Goal: Transaction & Acquisition: Purchase product/service

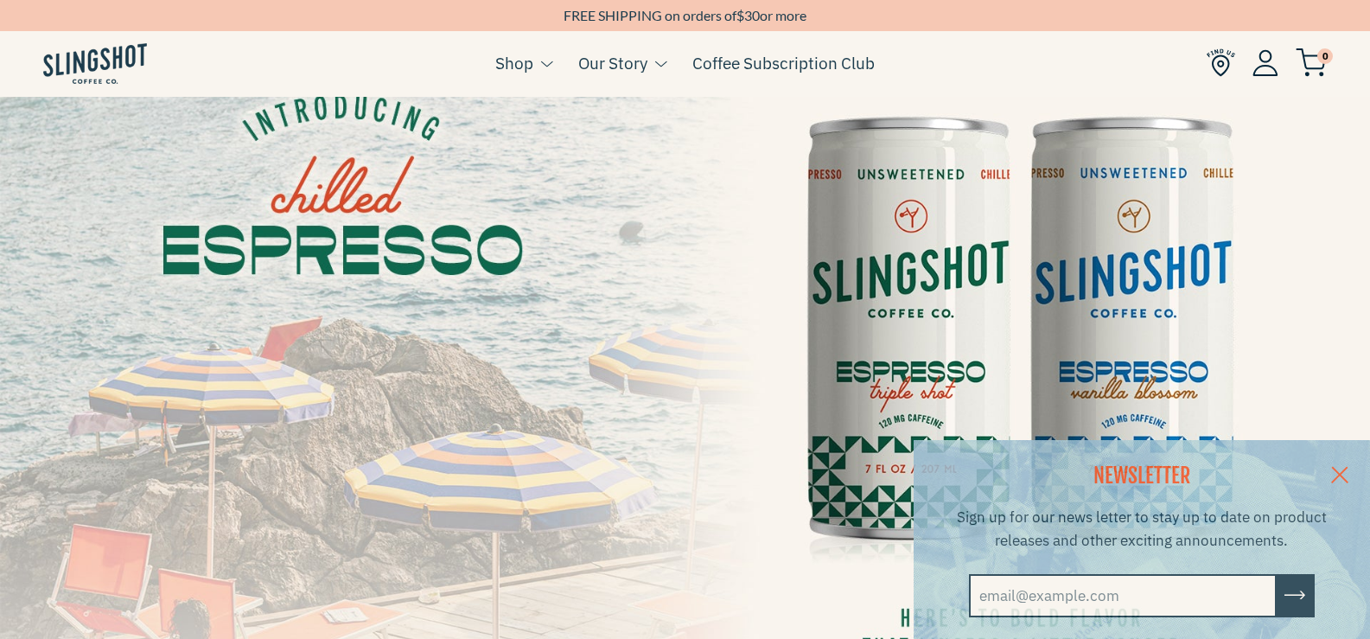
scroll to position [173, 0]
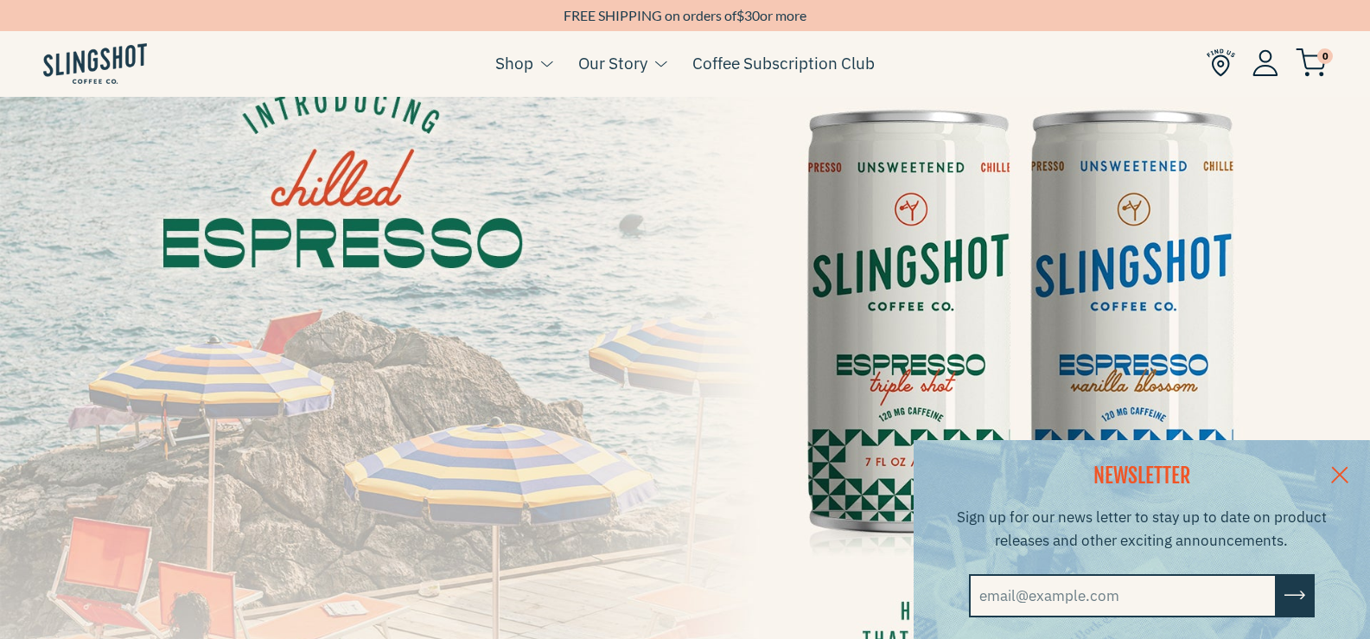
click at [1346, 464] on link at bounding box center [1340, 473] width 61 height 67
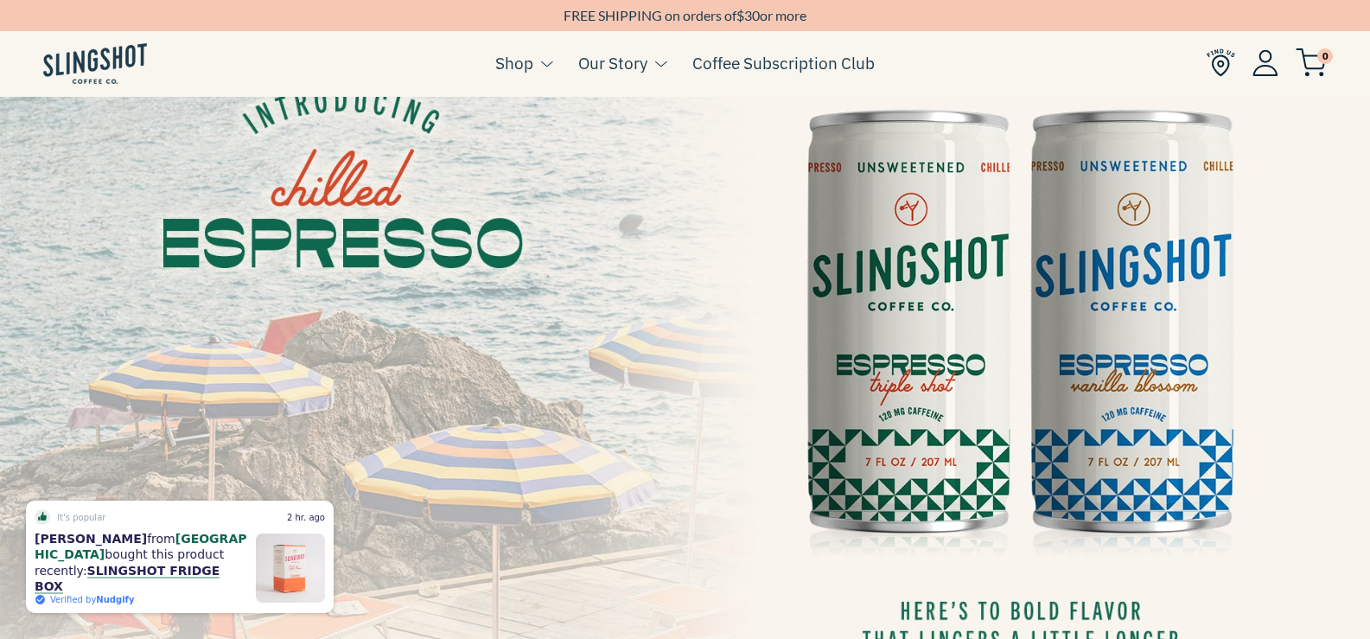
scroll to position [0, 0]
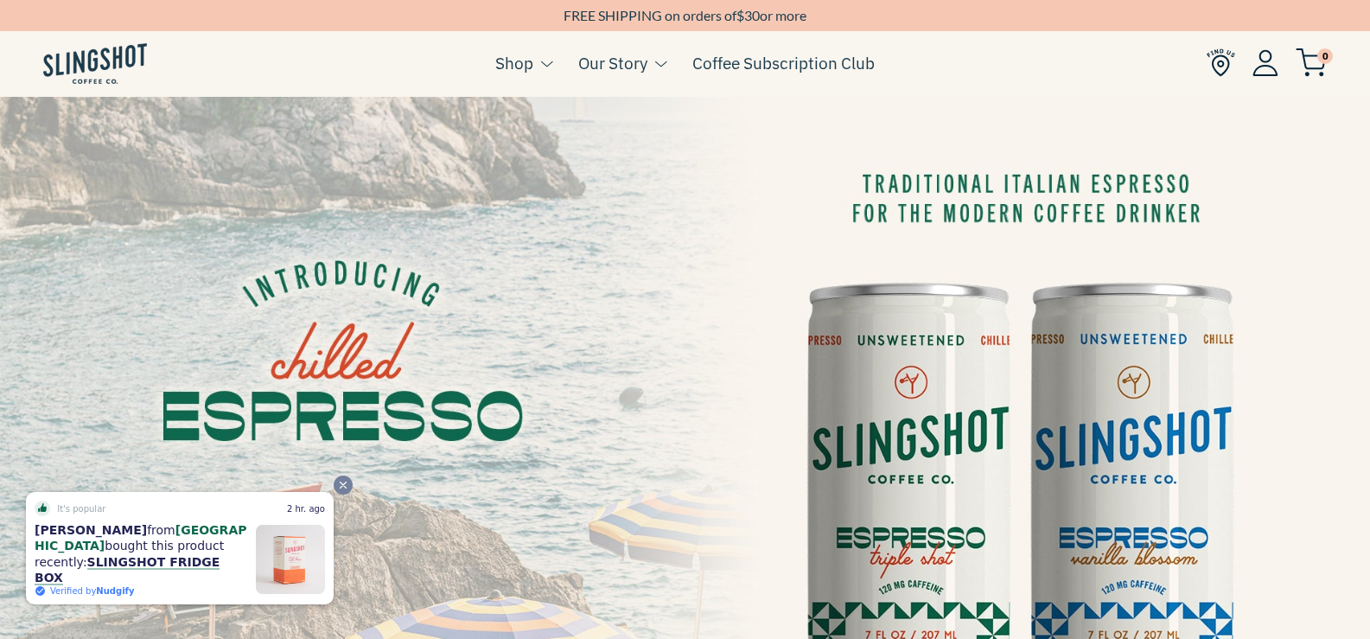
click at [342, 491] on icon "Close" at bounding box center [343, 485] width 12 height 12
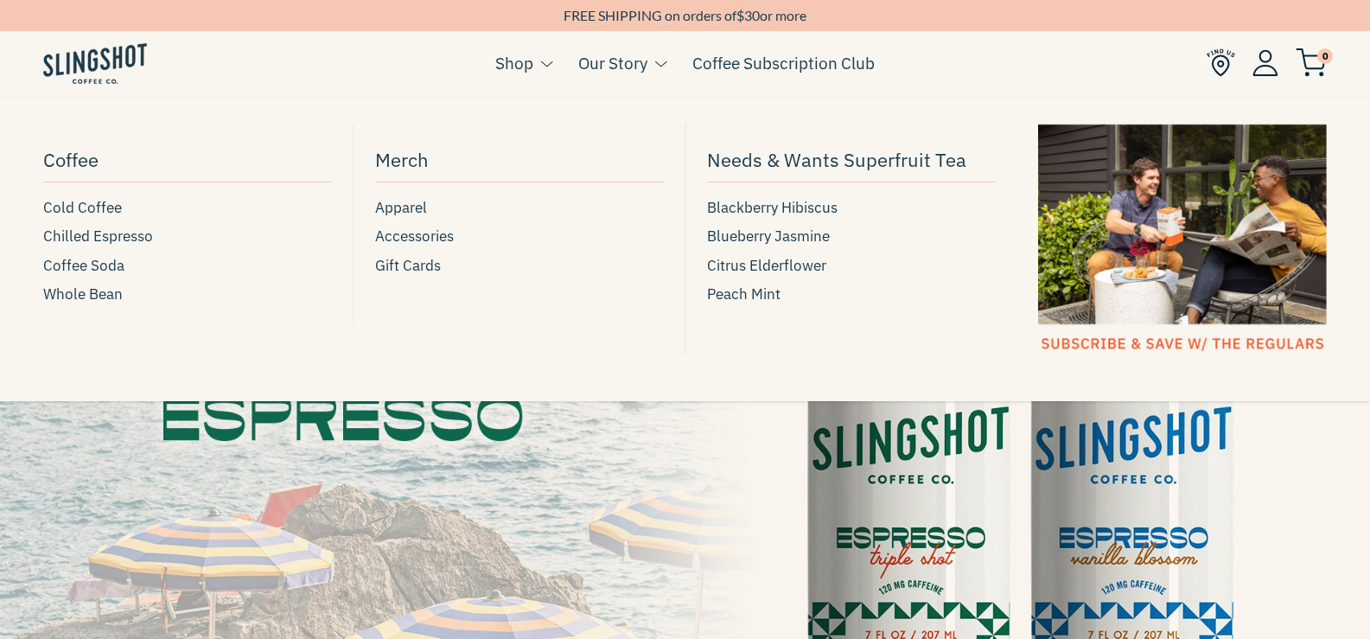
click at [520, 62] on link "Shop" at bounding box center [514, 63] width 38 height 26
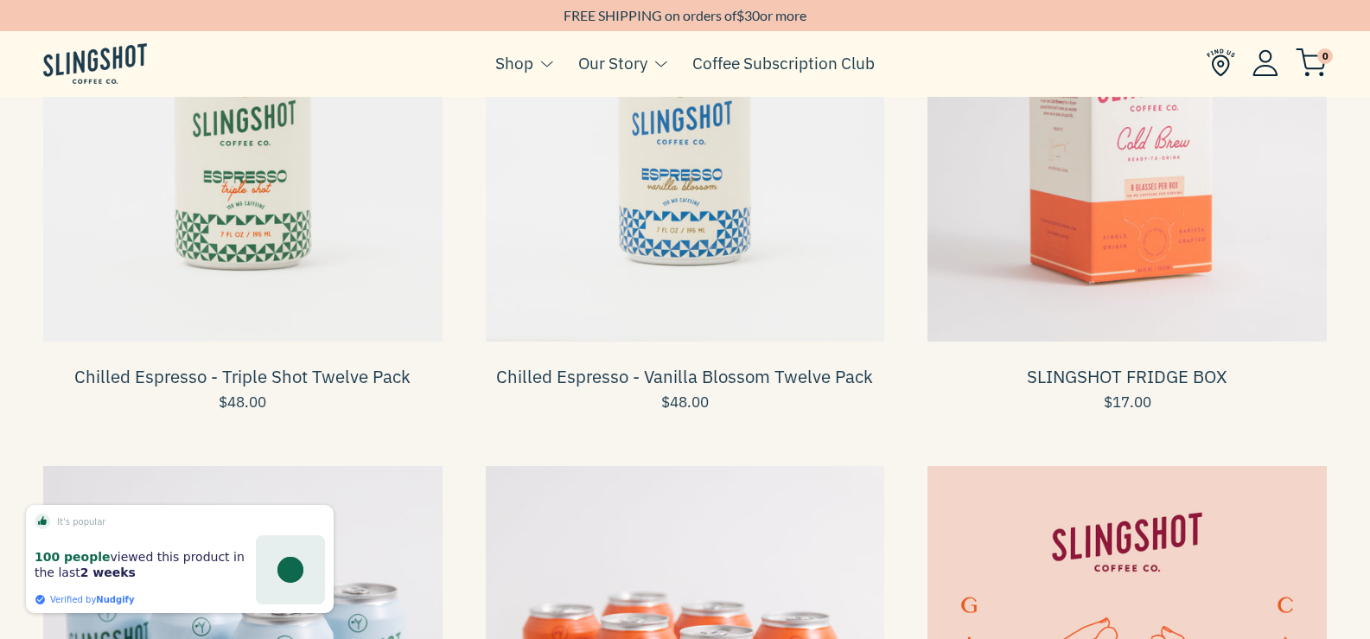
scroll to position [667, 0]
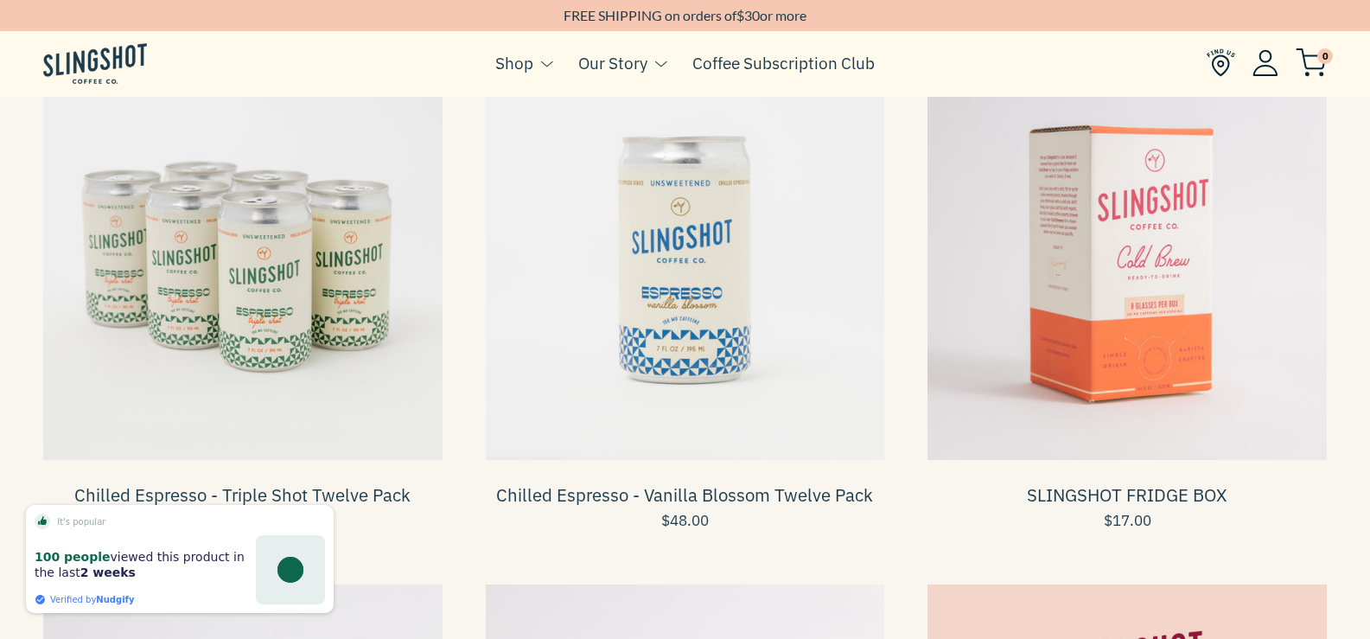
click at [226, 254] on span at bounding box center [242, 260] width 399 height 399
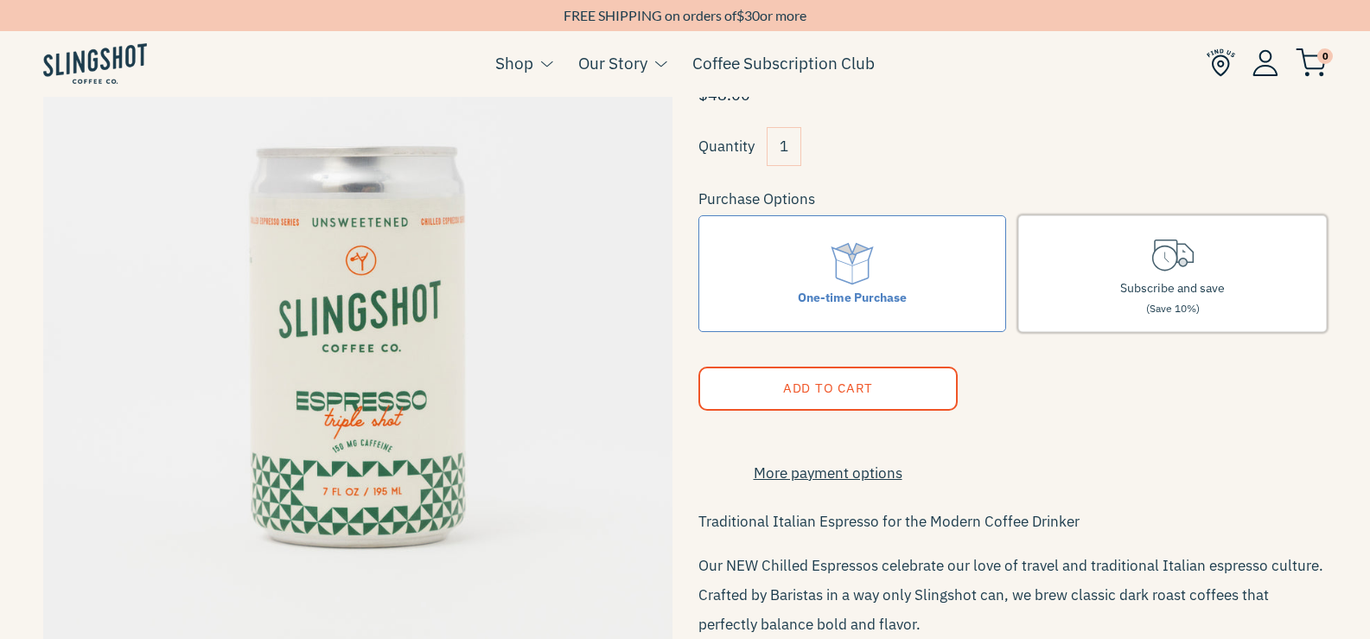
scroll to position [173, 0]
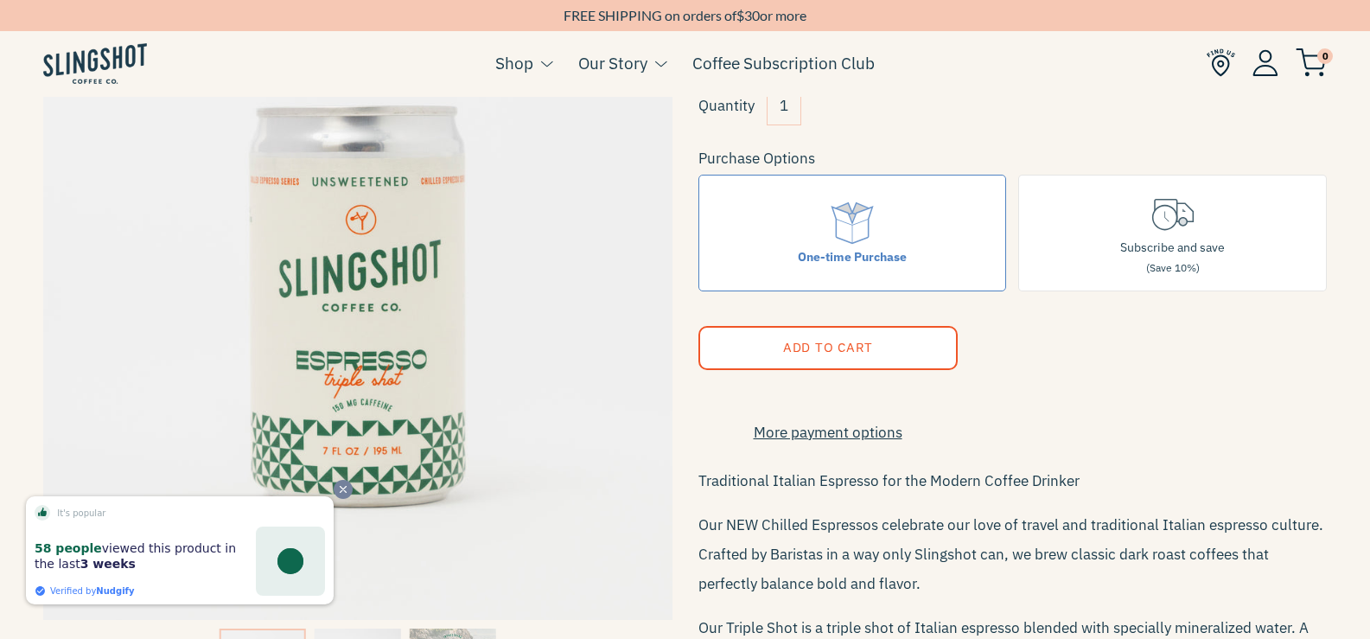
click at [341, 491] on icon "Close" at bounding box center [343, 489] width 12 height 12
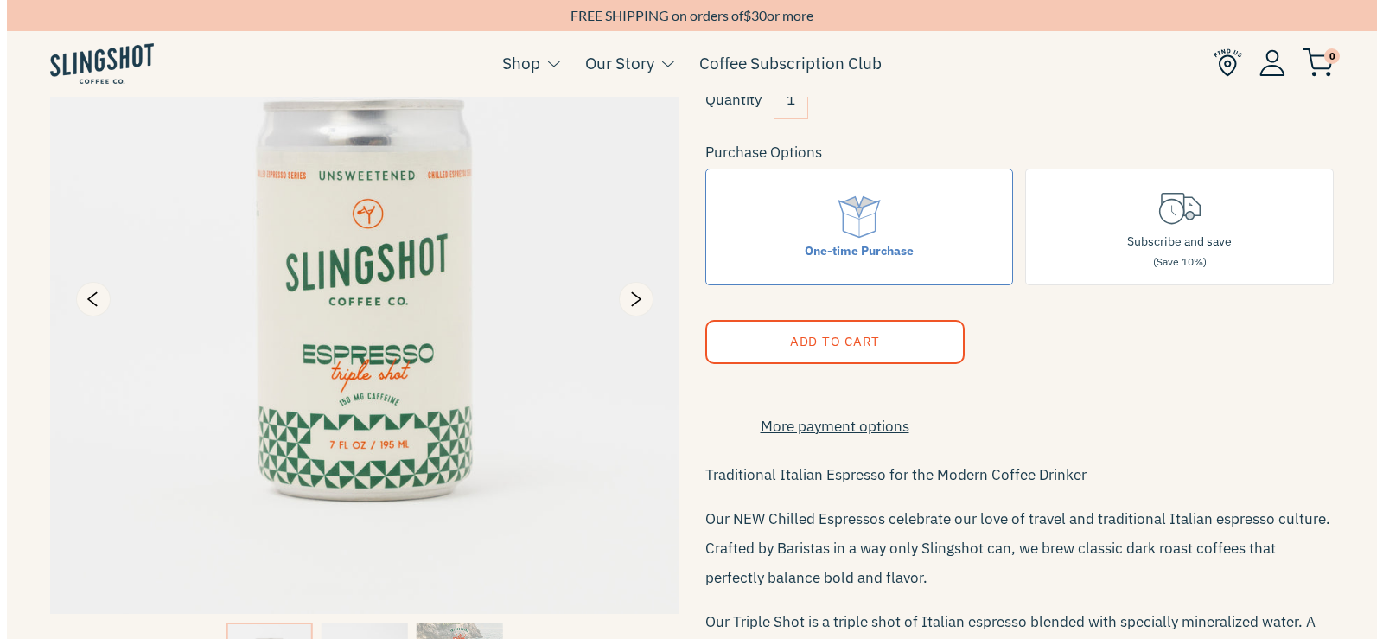
scroll to position [86, 0]
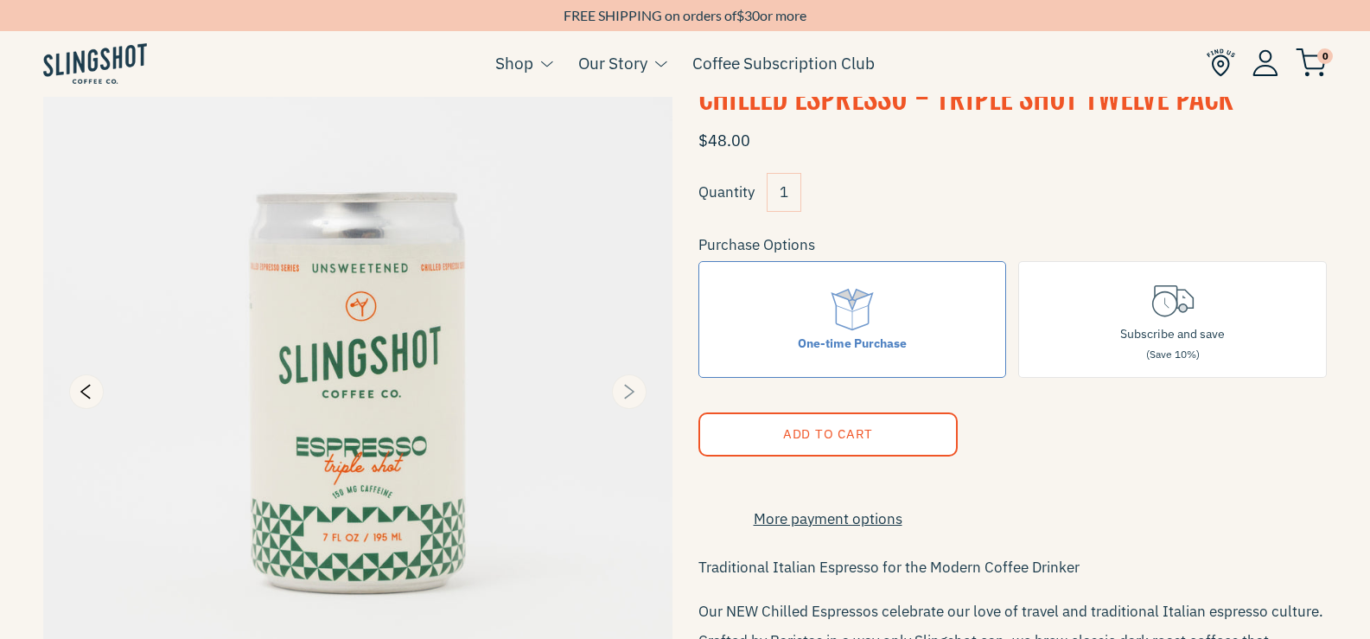
click at [630, 394] on icon "Next" at bounding box center [630, 391] width 10 height 15
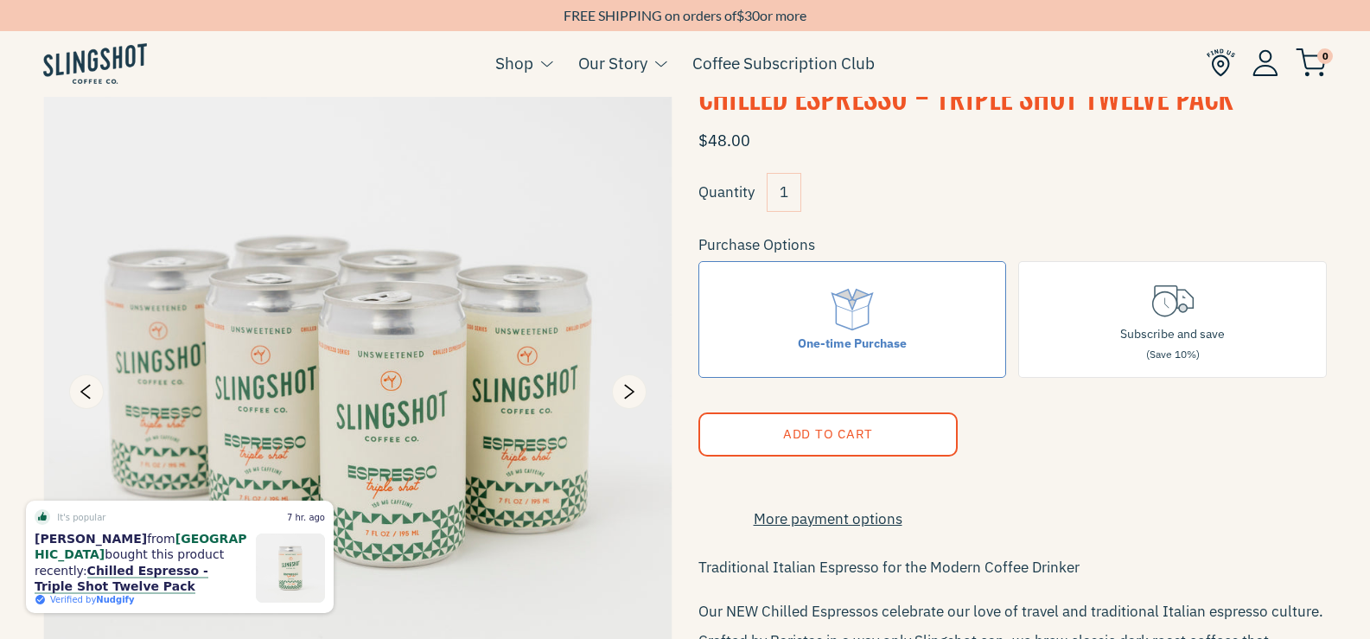
click at [391, 503] on img at bounding box center [357, 391] width 629 height 629
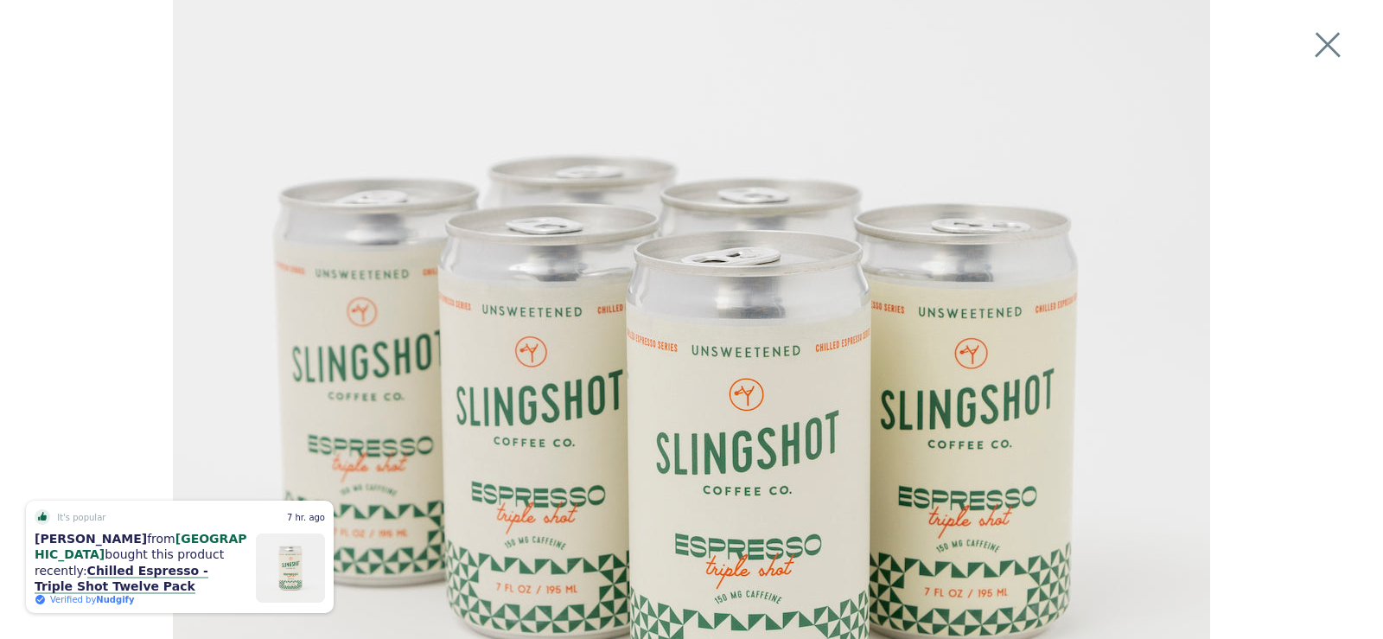
scroll to position [346, 0]
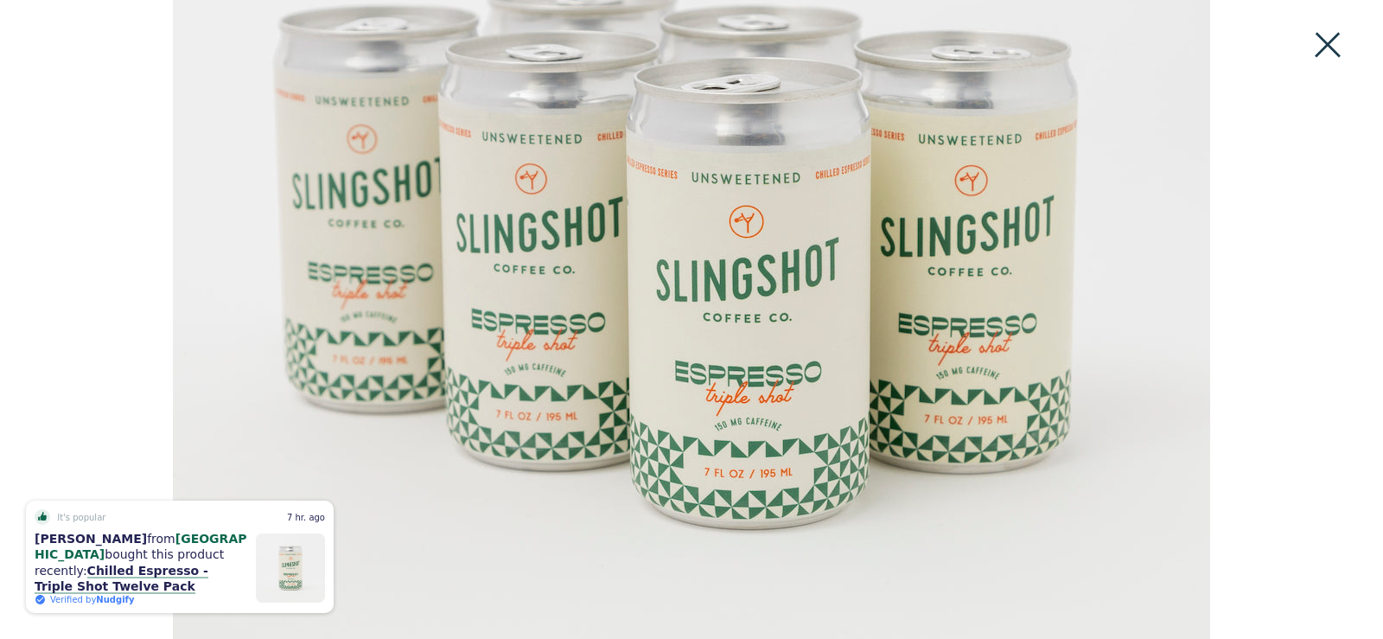
click at [1330, 47] on button at bounding box center [1328, 45] width 38 height 38
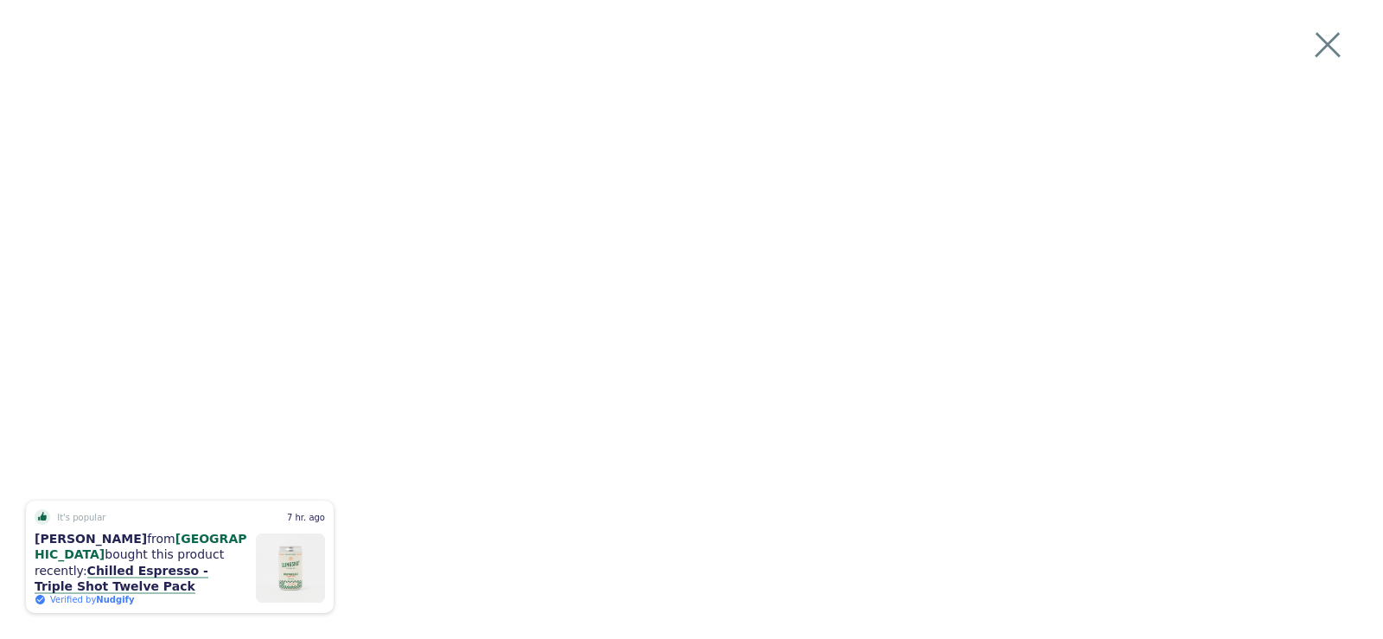
scroll to position [154, 0]
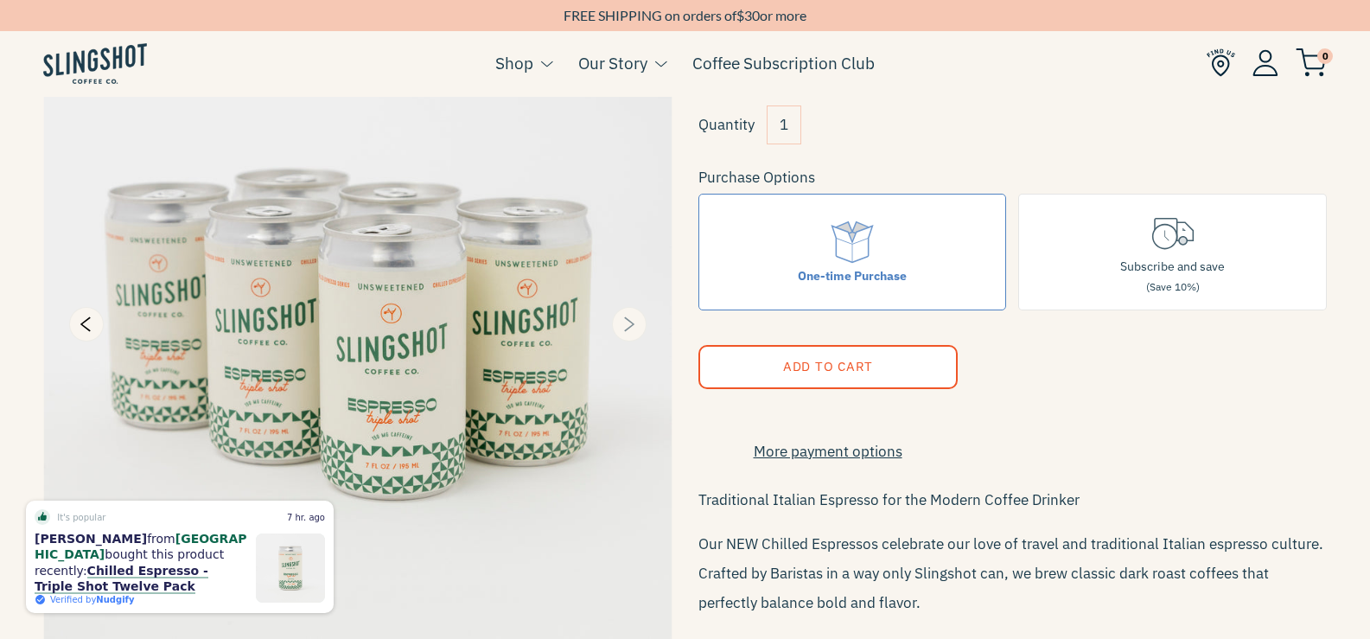
click at [619, 322] on icon "Next" at bounding box center [628, 324] width 21 height 21
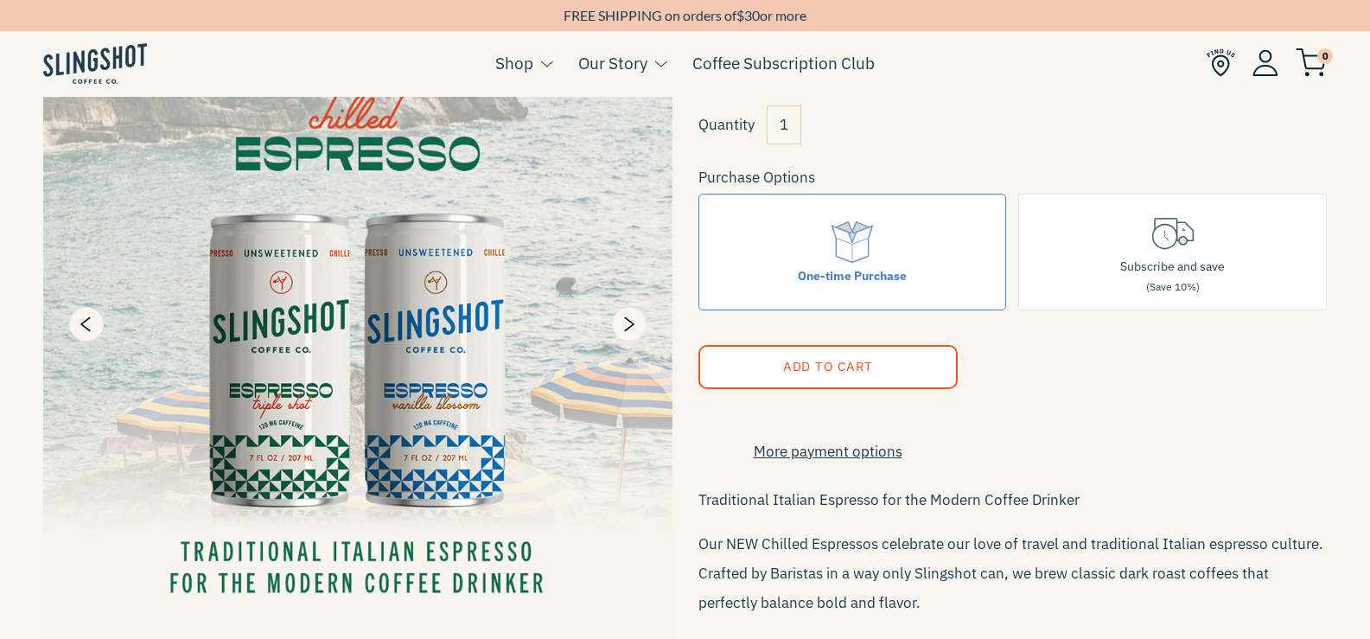
click at [344, 411] on img at bounding box center [357, 324] width 629 height 629
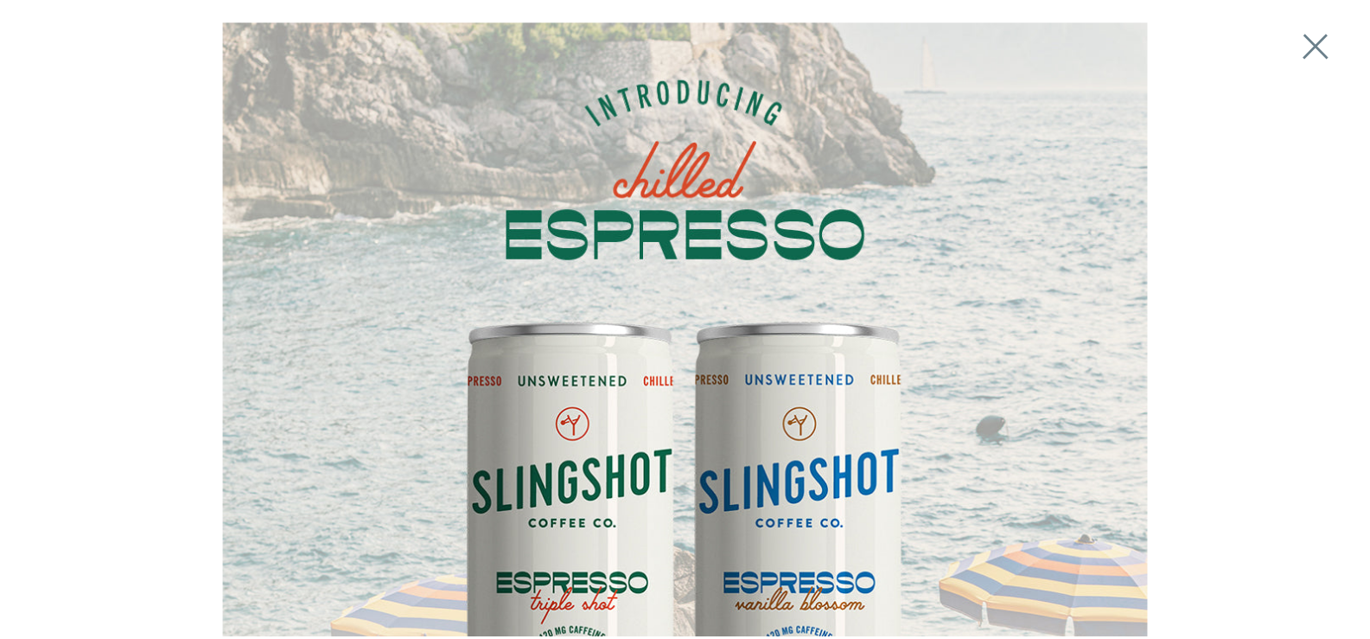
scroll to position [173, 0]
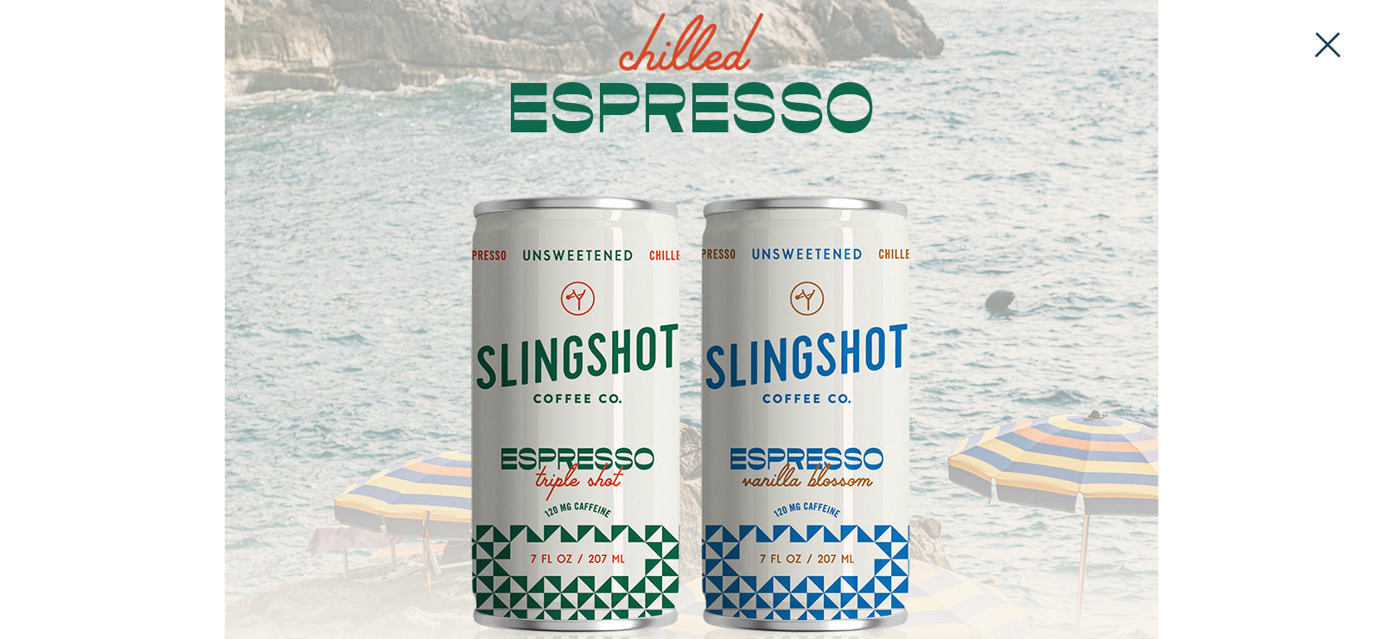
click at [1327, 41] on button at bounding box center [1328, 45] width 38 height 38
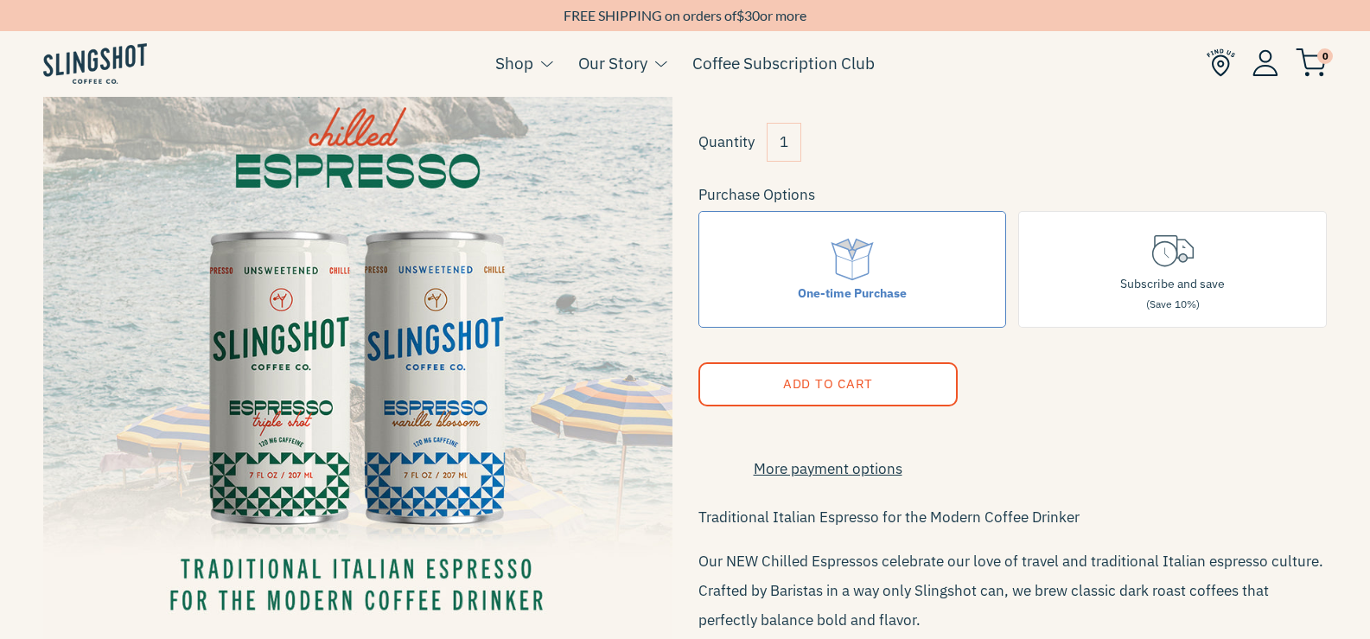
scroll to position [86, 0]
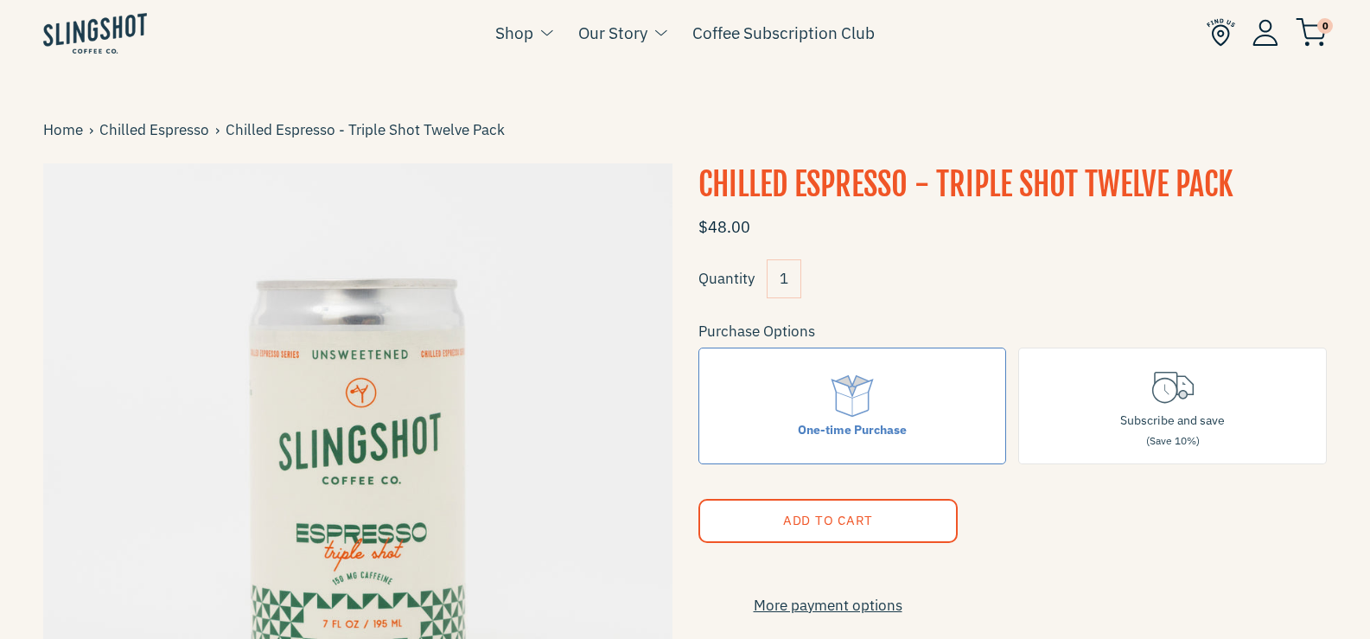
scroll to position [86, 0]
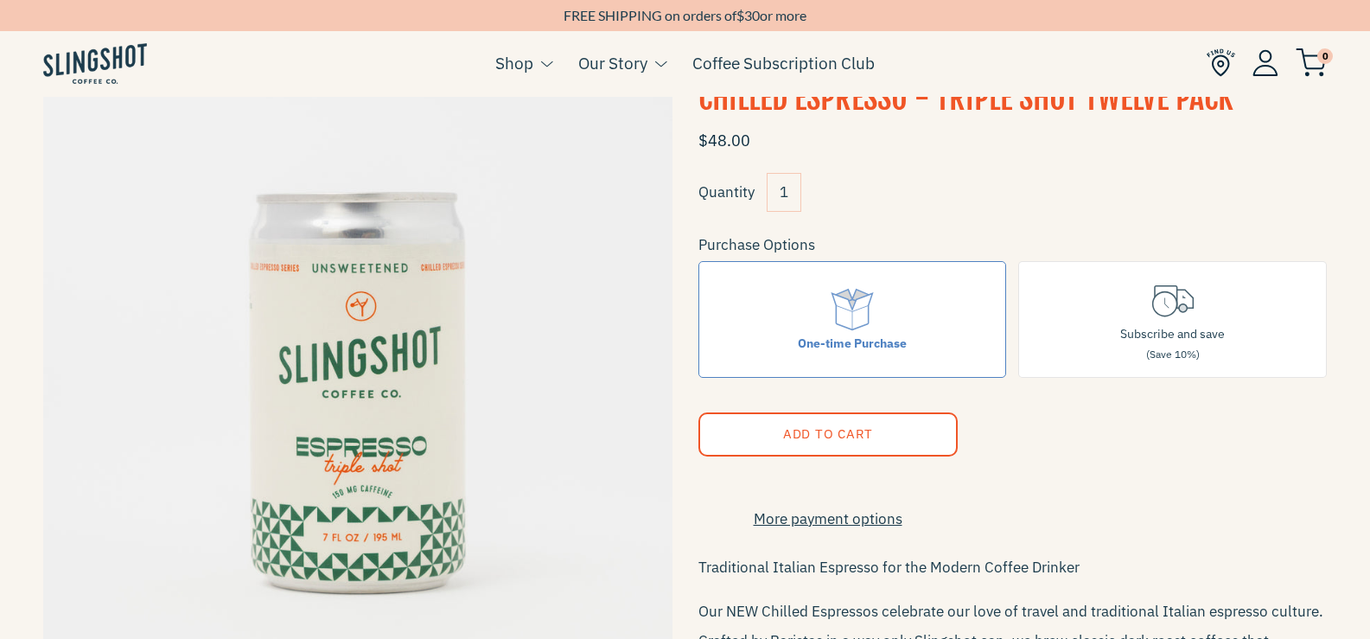
click at [1285, 431] on form "$48.00 Quantity 1 Purchase Options One-time Purchase Subscribe and save (Save 1…" at bounding box center [1013, 537] width 629 height 832
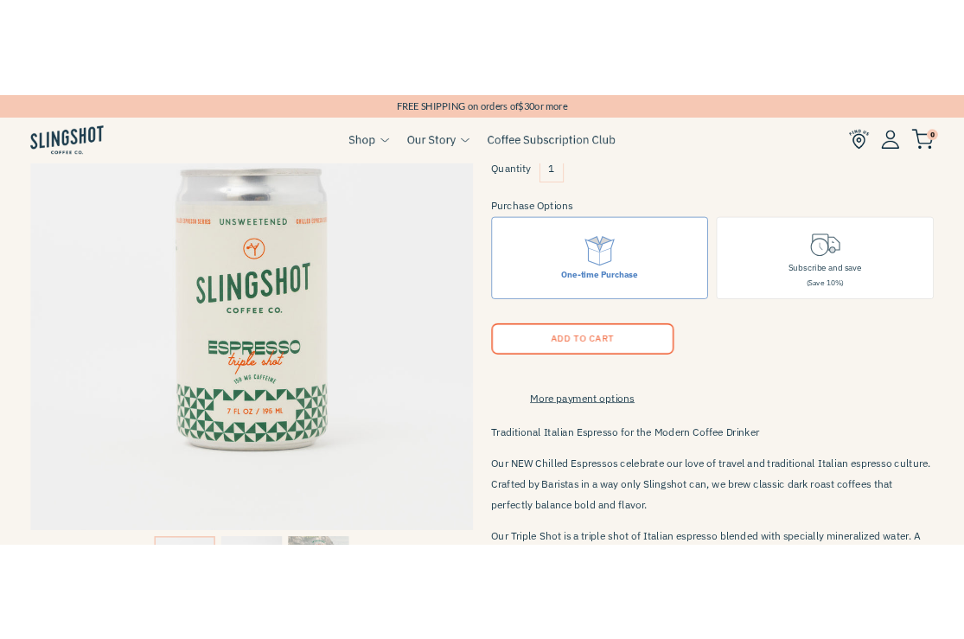
scroll to position [173, 0]
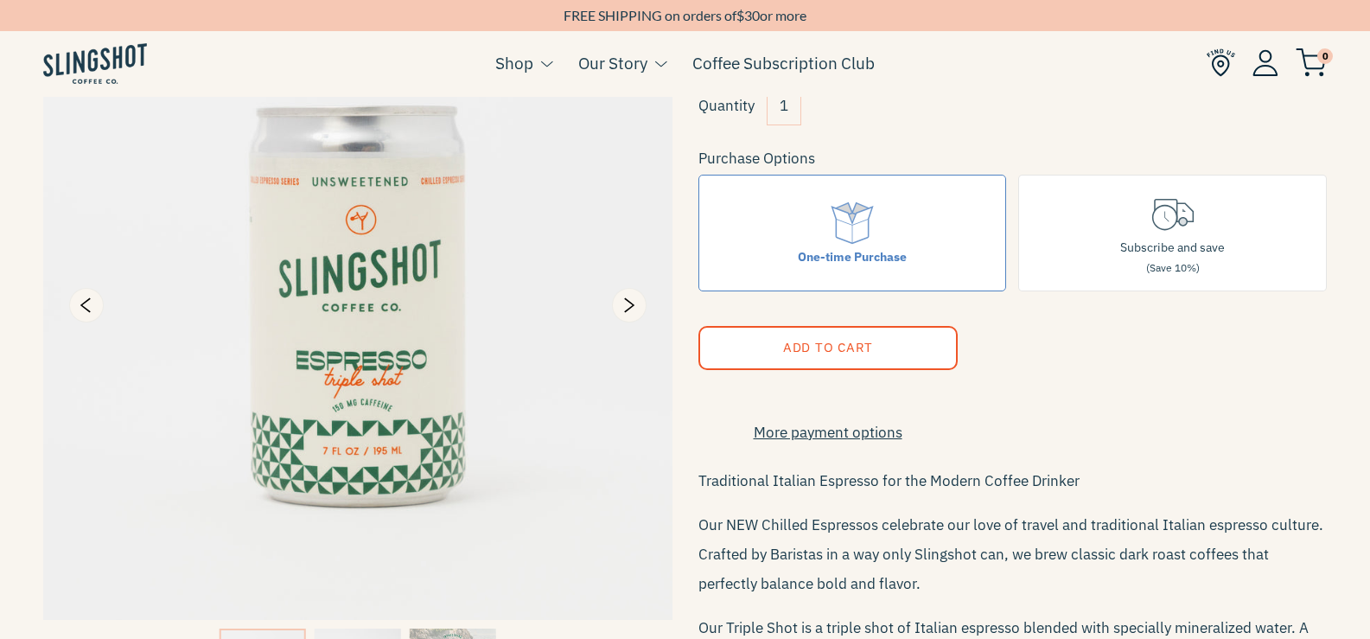
click at [431, 283] on img at bounding box center [357, 304] width 629 height 629
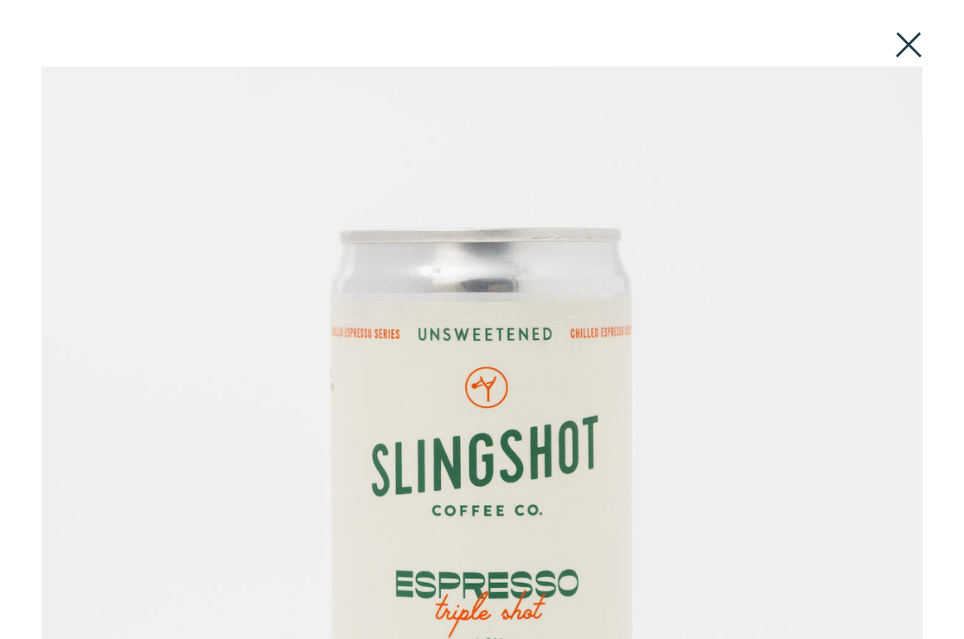
click at [912, 39] on button at bounding box center [909, 45] width 38 height 38
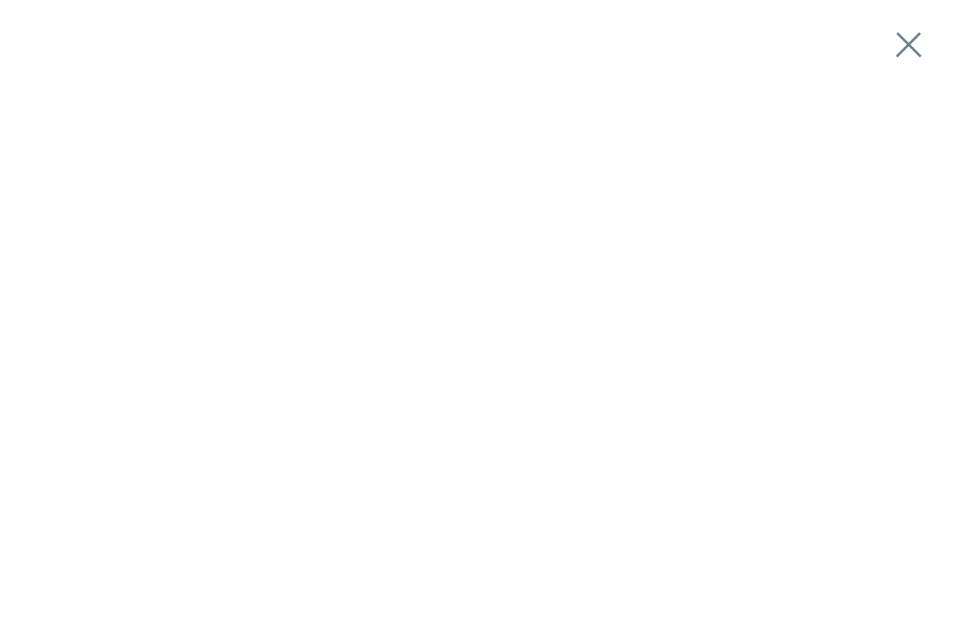
scroll to position [163, 0]
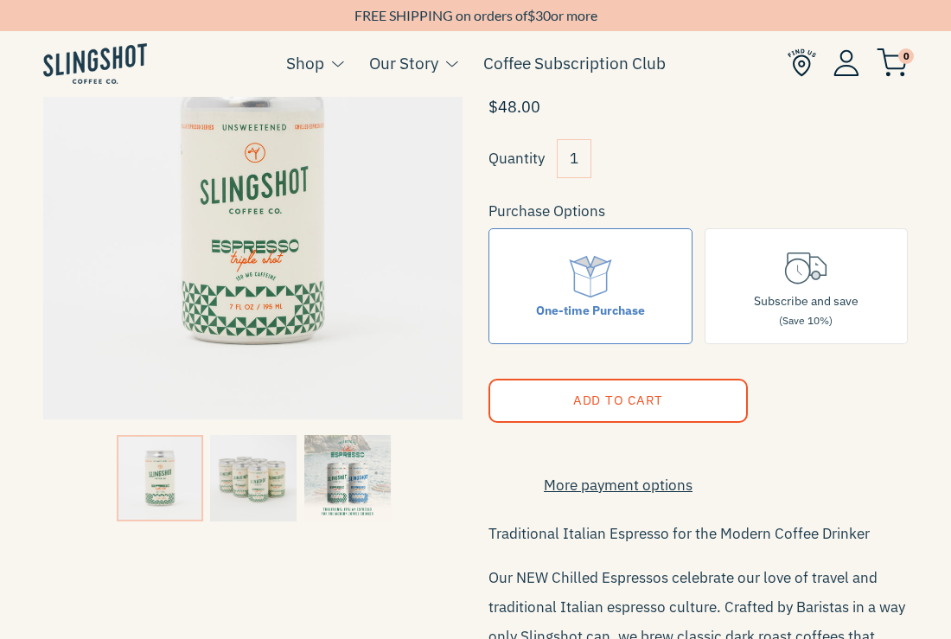
click at [246, 481] on img at bounding box center [253, 478] width 86 height 86
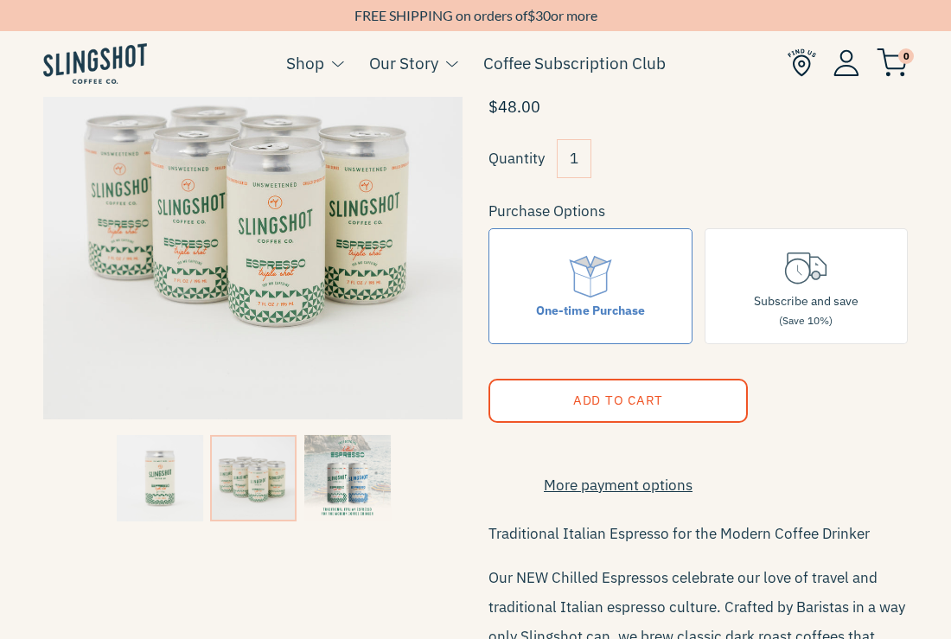
click at [340, 479] on img at bounding box center [347, 478] width 86 height 86
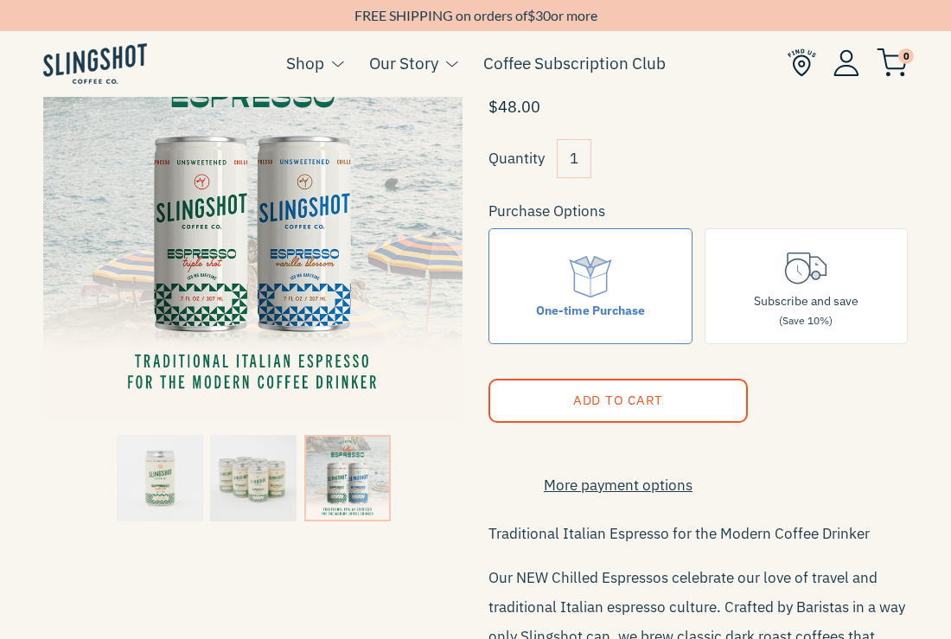
click at [148, 494] on img at bounding box center [160, 478] width 86 height 86
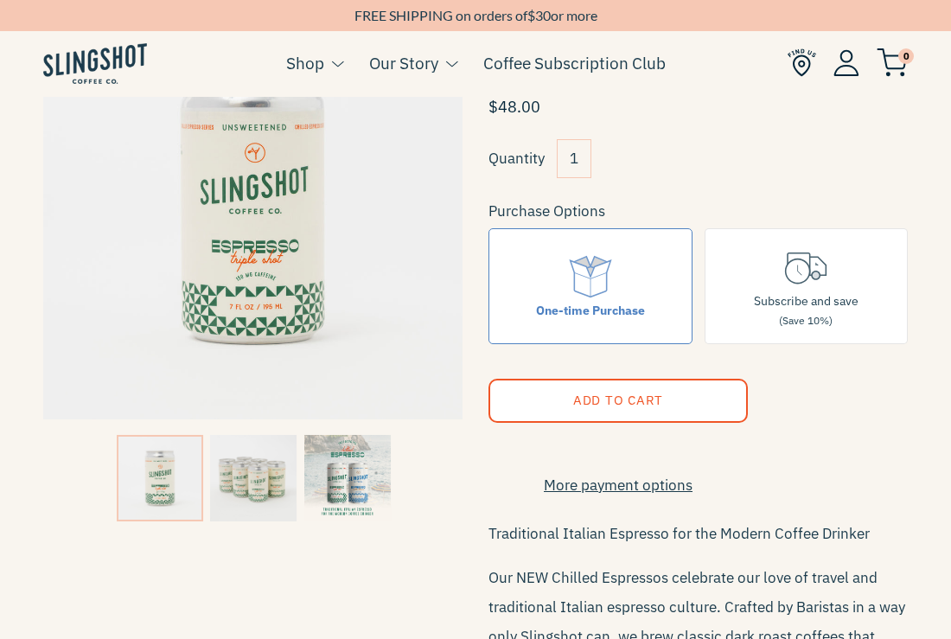
click at [356, 488] on img at bounding box center [347, 478] width 86 height 86
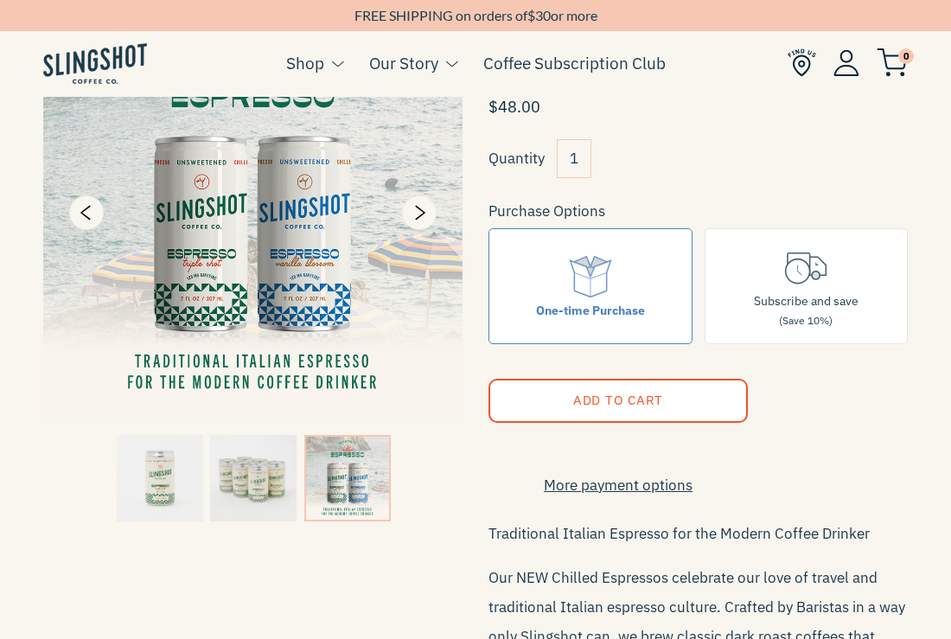
click at [263, 247] on img at bounding box center [252, 209] width 419 height 419
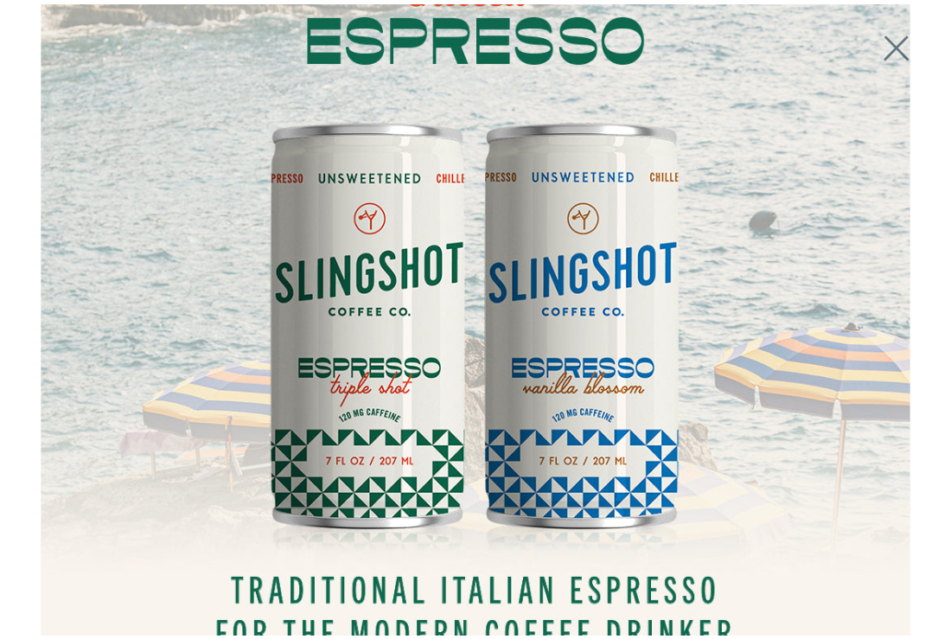
scroll to position [259, 0]
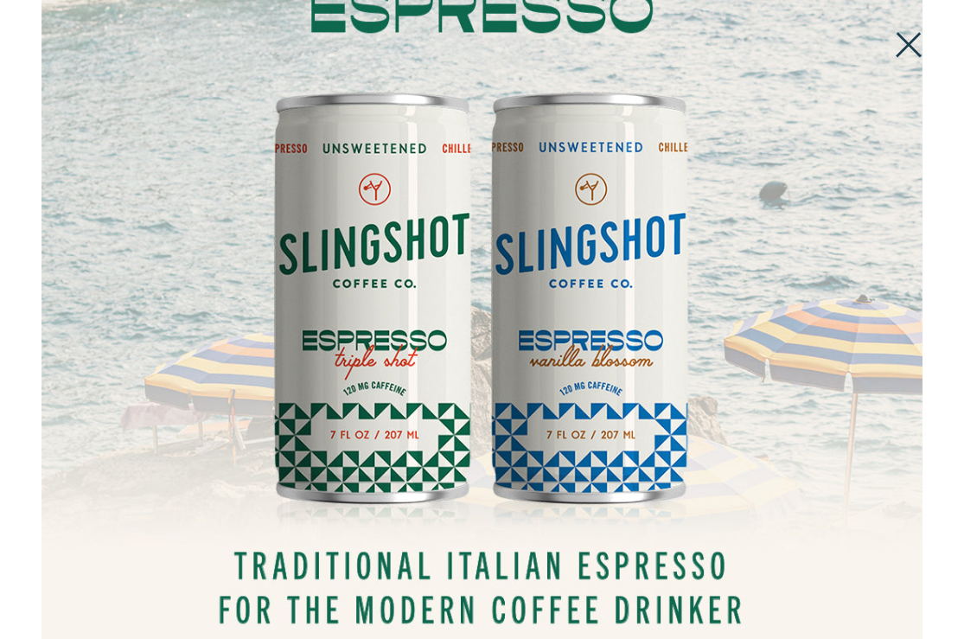
click at [902, 39] on button at bounding box center [909, 45] width 38 height 38
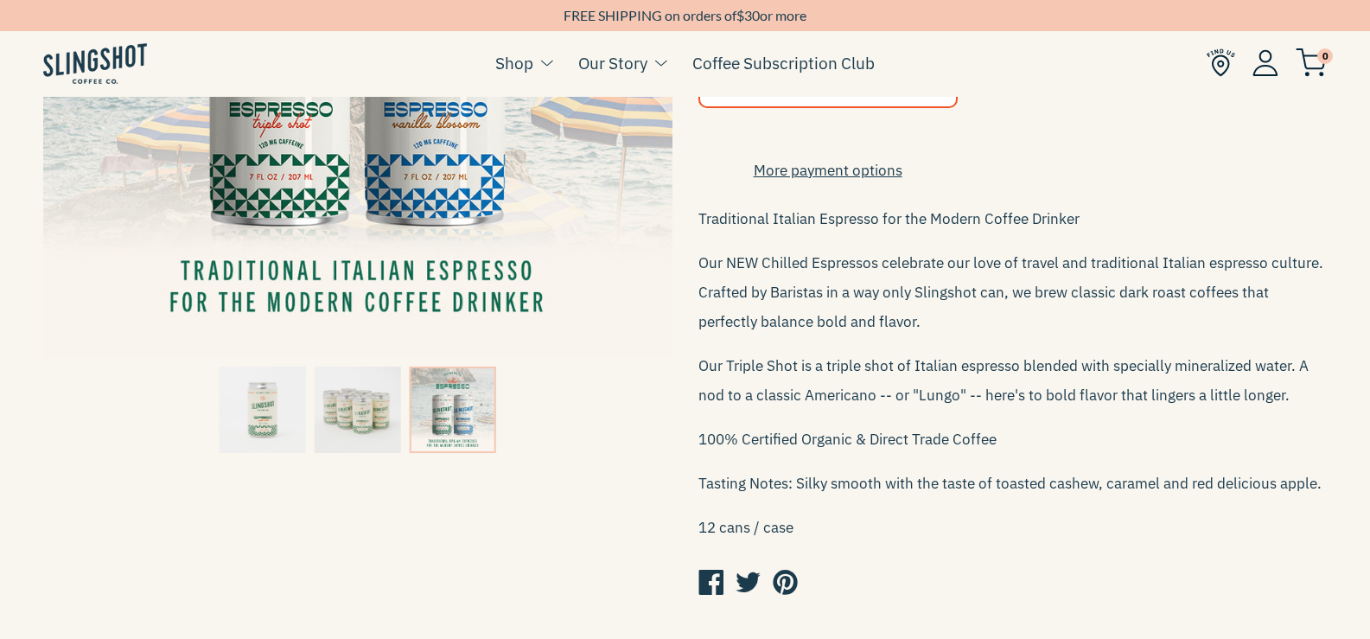
scroll to position [432, 0]
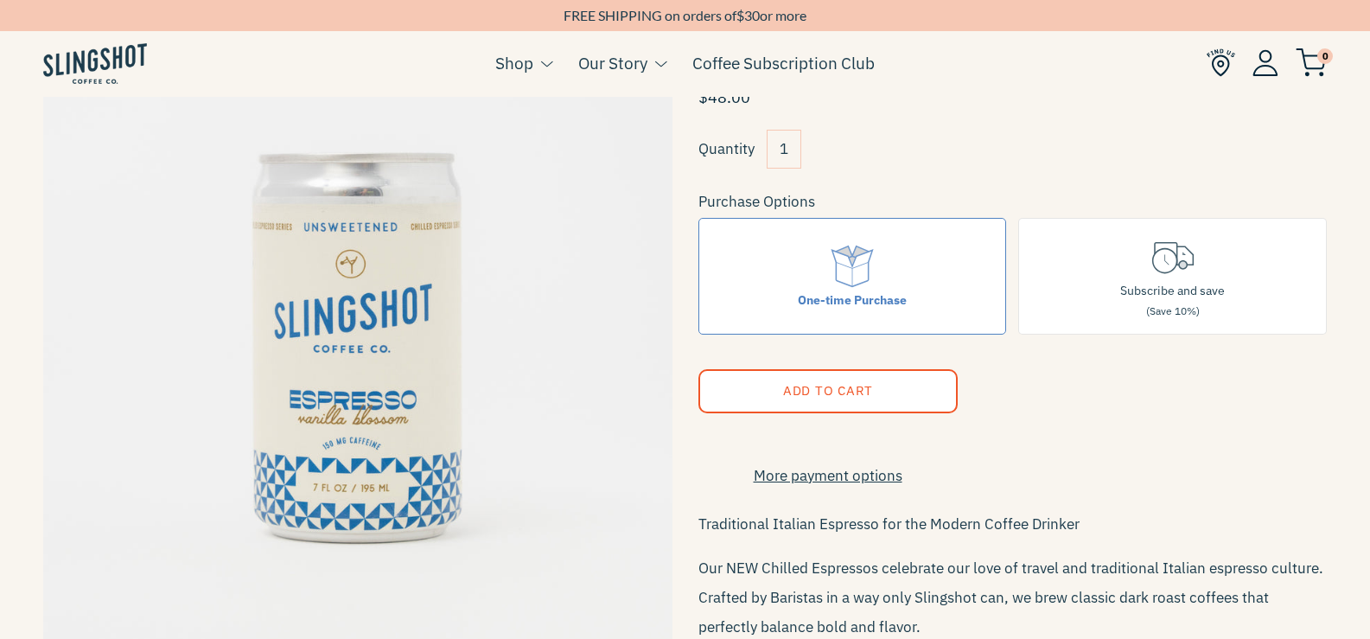
scroll to position [173, 0]
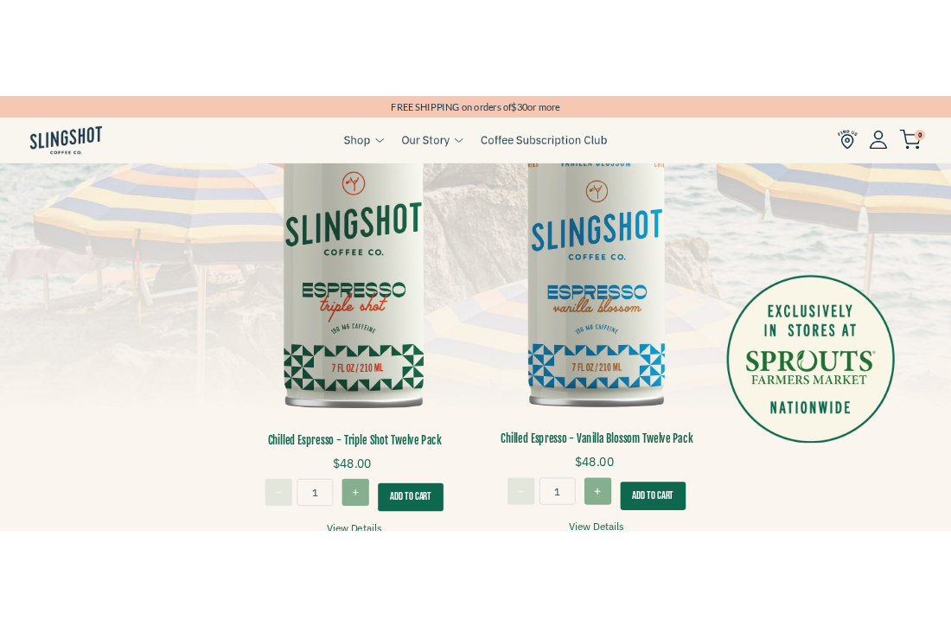
scroll to position [346, 0]
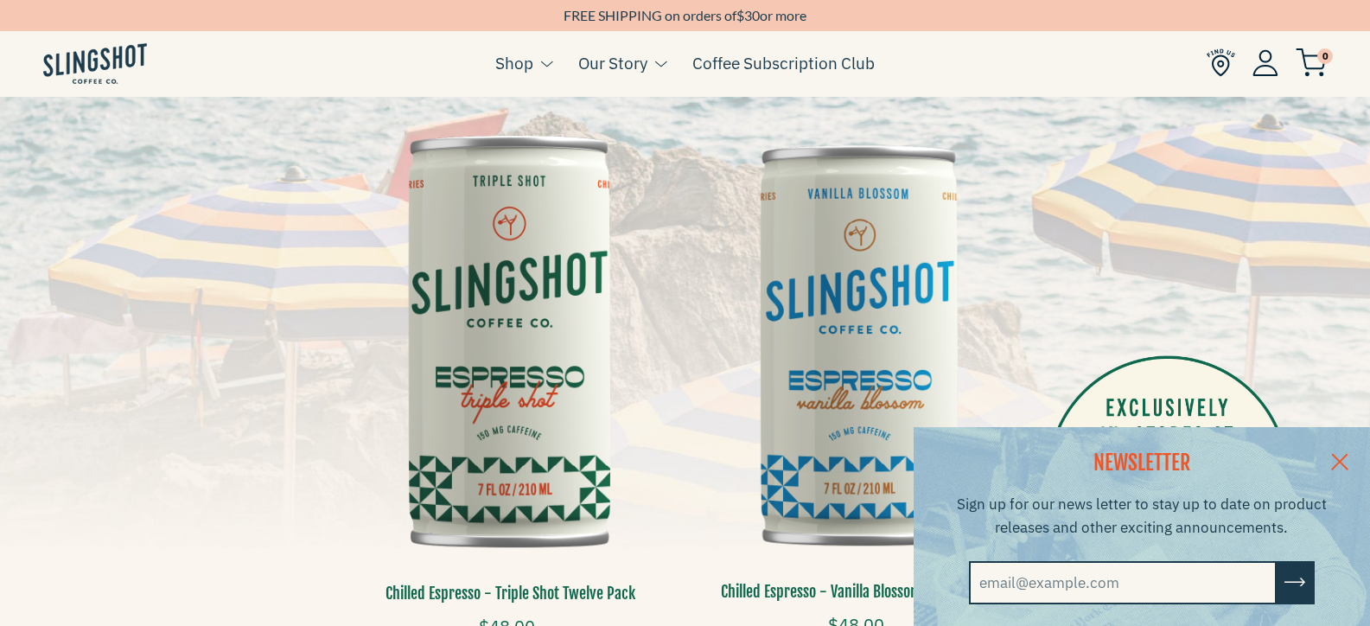
drag, startPoint x: 539, startPoint y: 319, endPoint x: 1357, endPoint y: 457, distance: 830.3
click at [1357, 457] on link at bounding box center [1340, 460] width 61 height 67
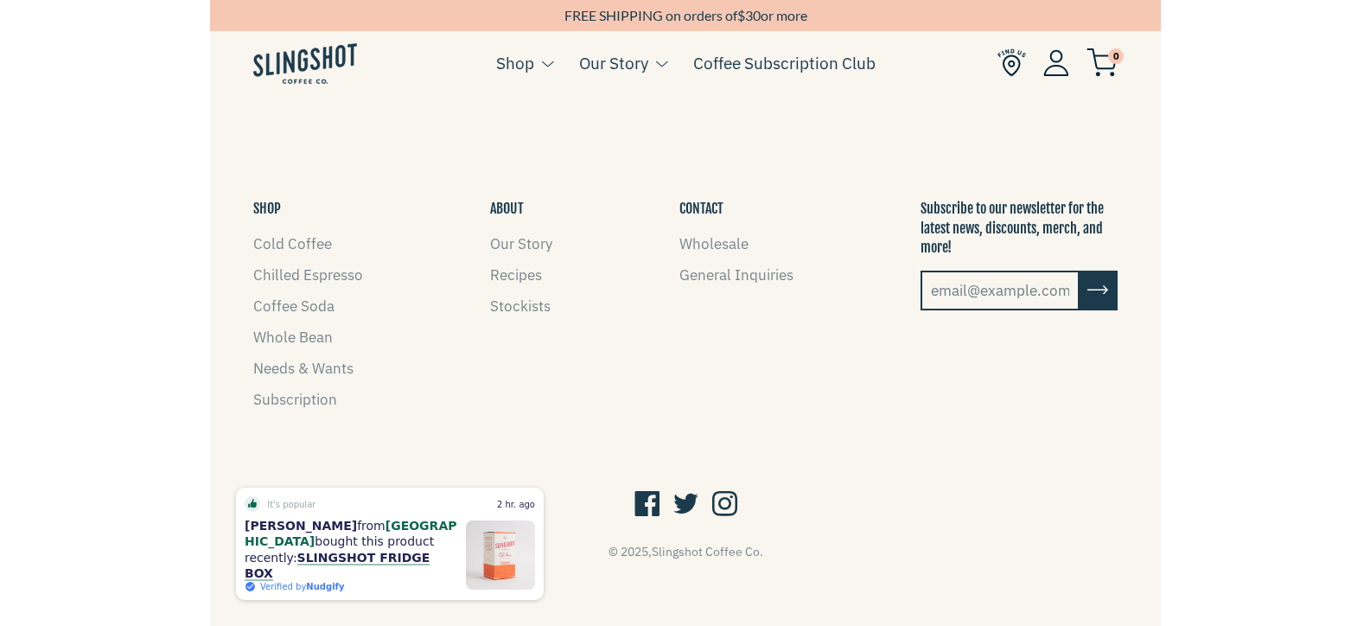
scroll to position [1675, 0]
